Goal: Task Accomplishment & Management: Use online tool/utility

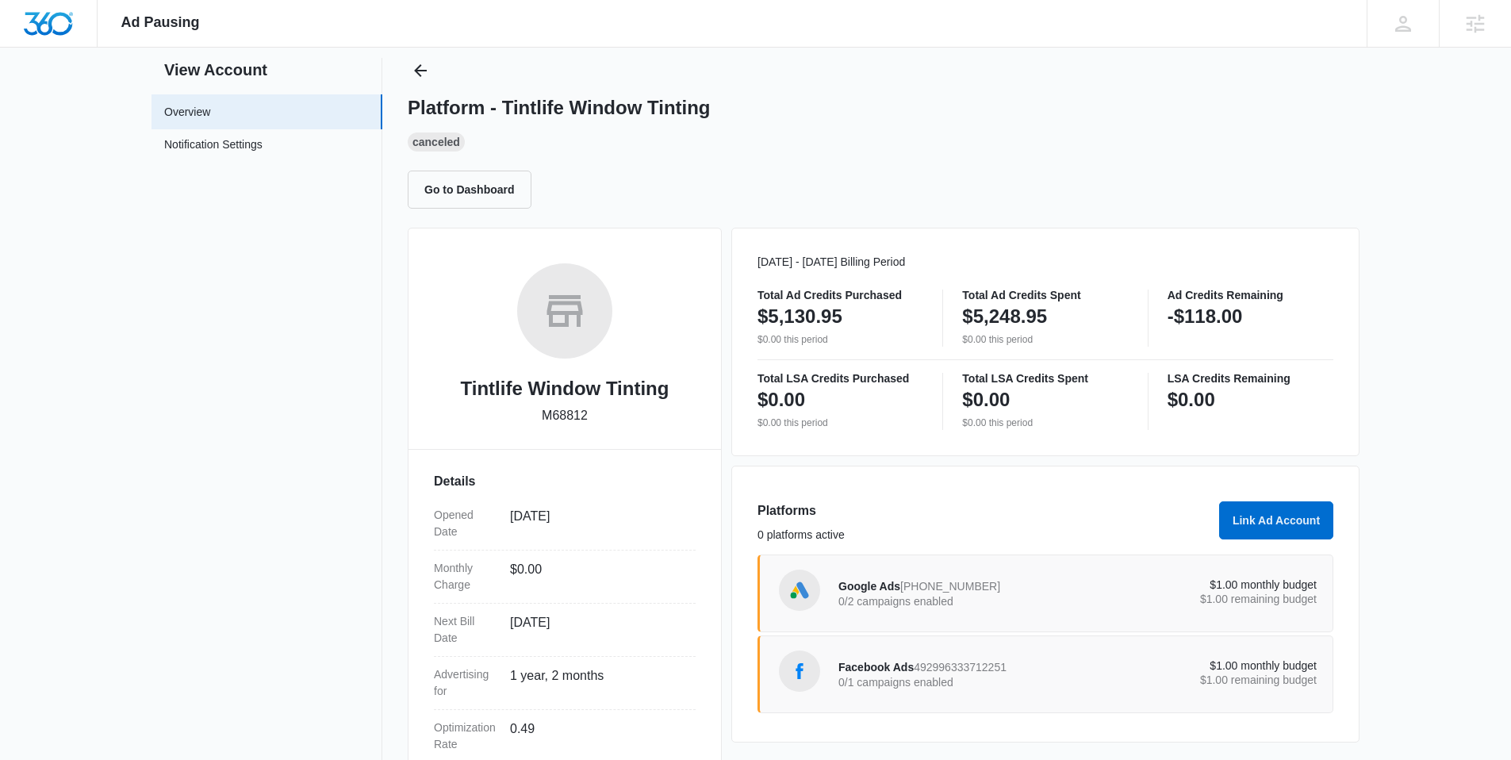
scroll to position [62, 0]
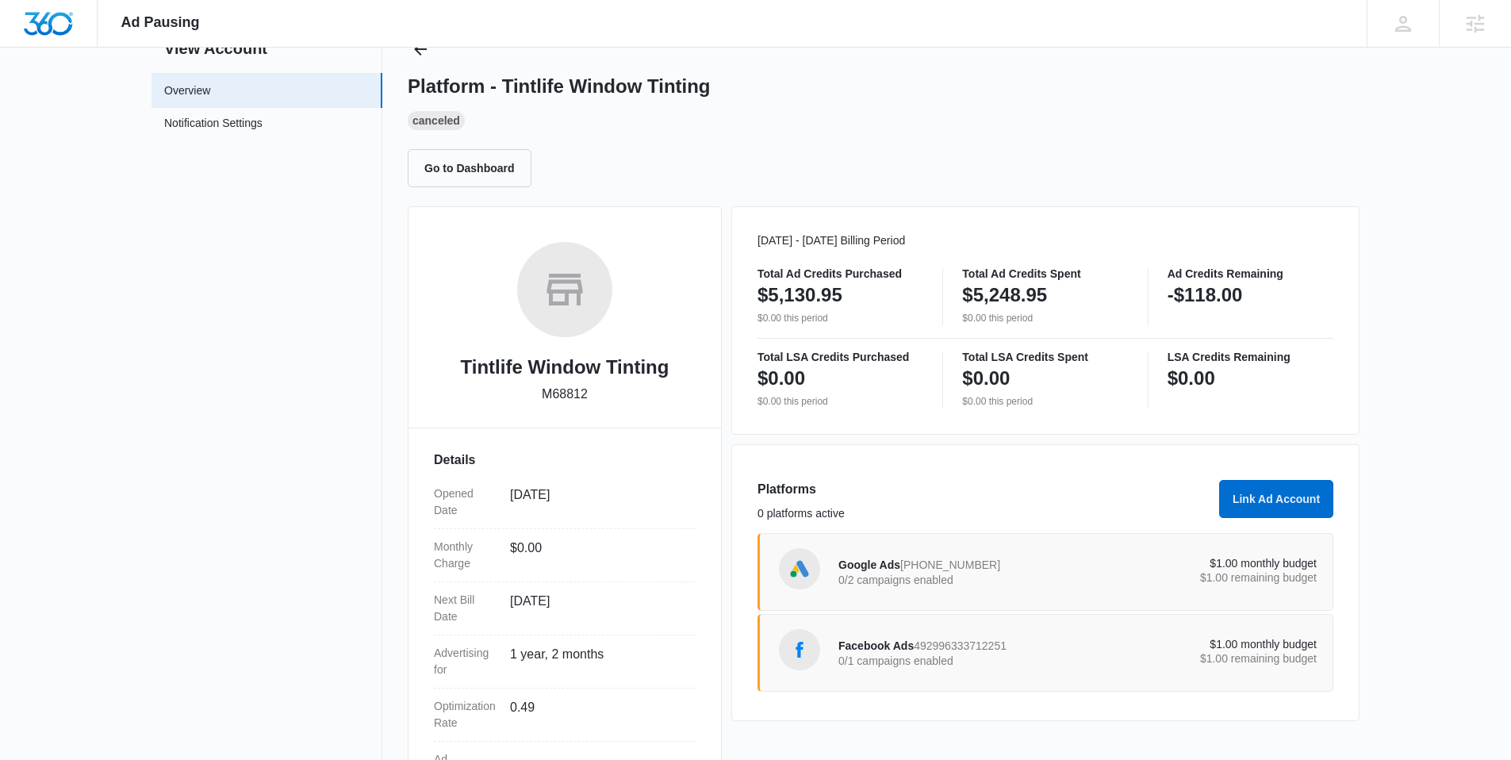
click at [1007, 646] on span "492996333712251" at bounding box center [960, 645] width 93 height 13
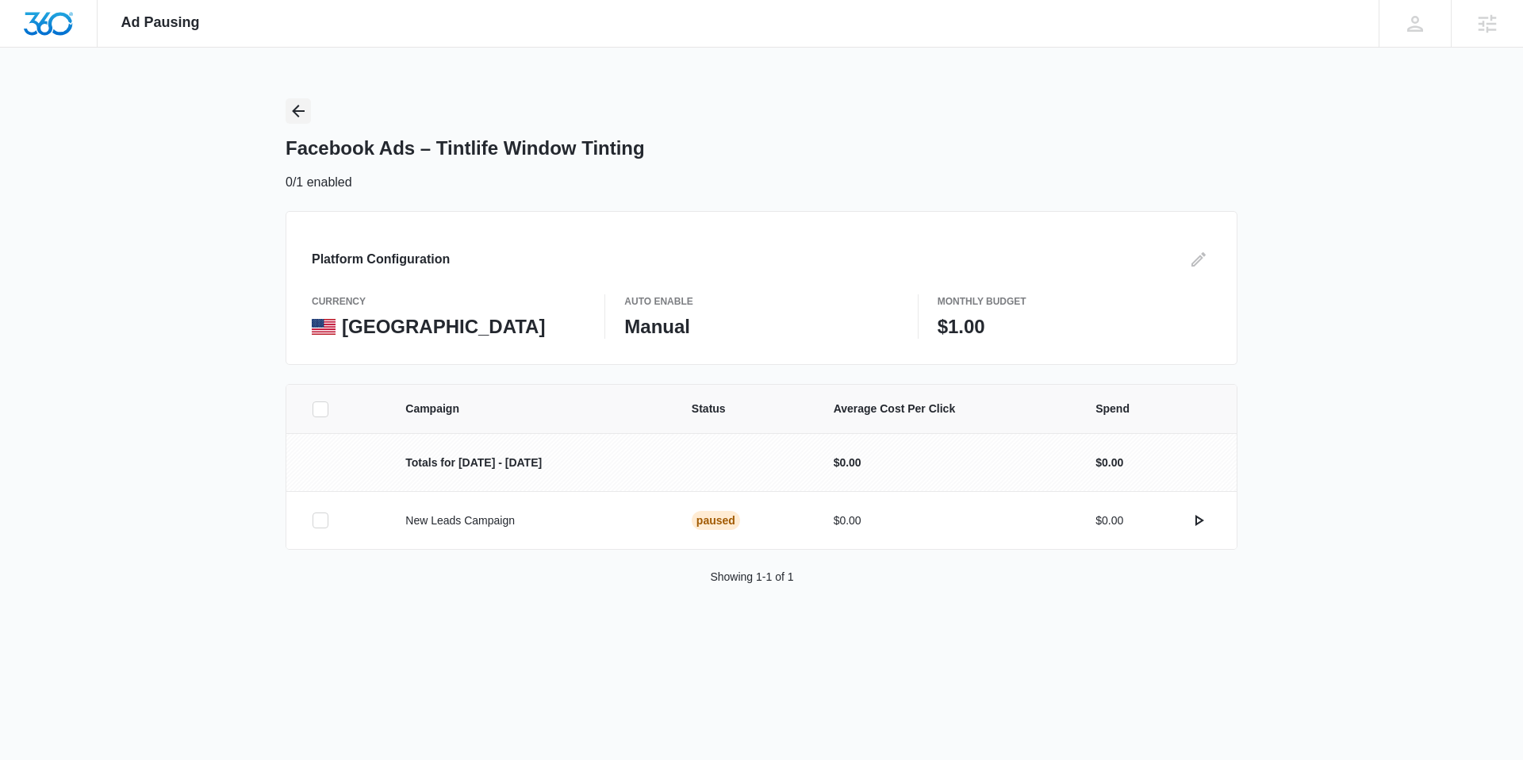
click at [309, 111] on button "Back" at bounding box center [298, 110] width 25 height 25
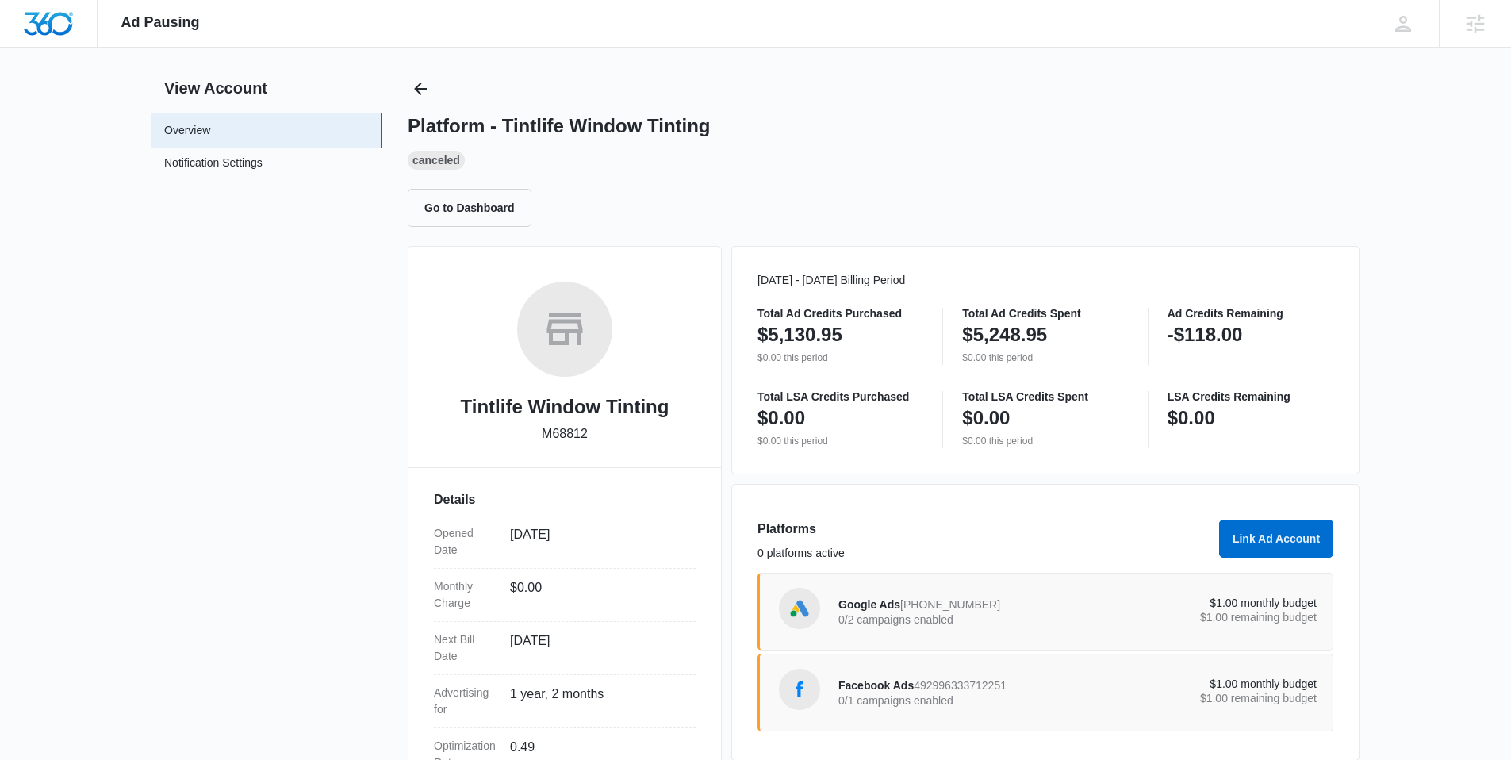
scroll to position [52, 0]
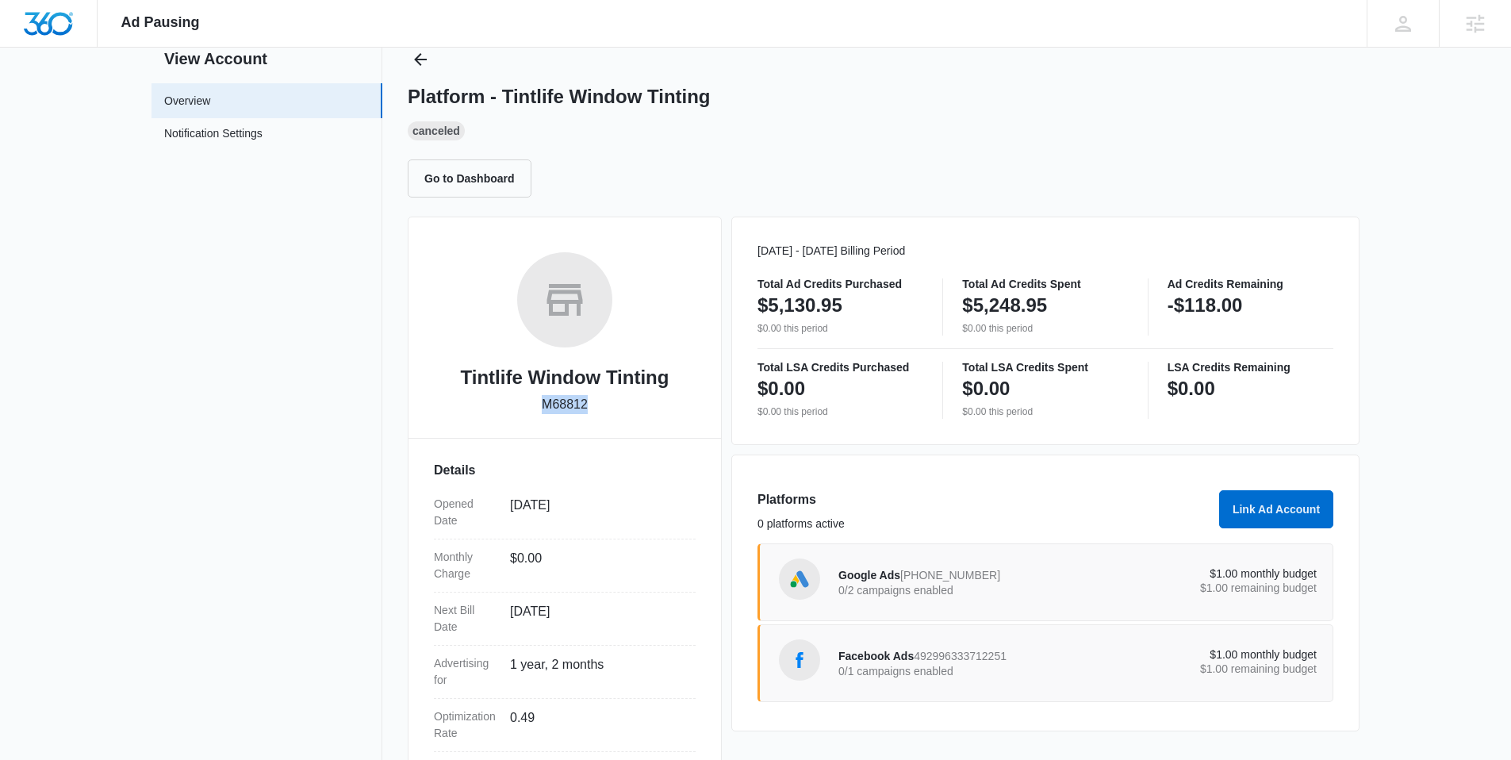
drag, startPoint x: 591, startPoint y: 405, endPoint x: 543, endPoint y: 401, distance: 47.8
click at [543, 401] on div "Tintlife Window Tinting M68812" at bounding box center [565, 338] width 262 height 173
copy p "M68812"
